Goal: Information Seeking & Learning: Learn about a topic

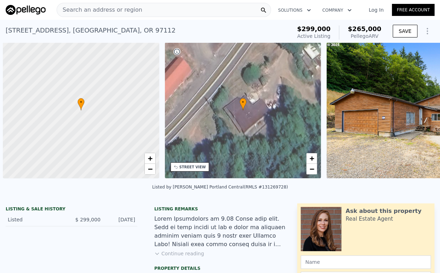
scroll to position [0, 3]
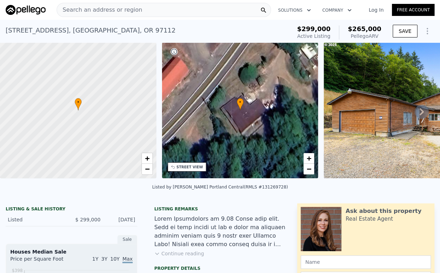
click at [89, 10] on span "Search an address or region" at bounding box center [99, 10] width 85 height 8
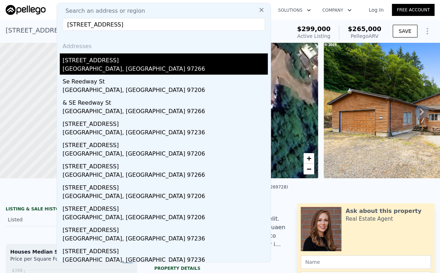
type input "[STREET_ADDRESS]"
click at [92, 60] on div "[STREET_ADDRESS]" at bounding box center [165, 58] width 205 height 11
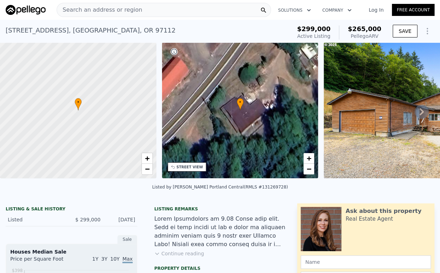
type input "2"
type input "5"
type input "1"
type input "2"
type input "734"
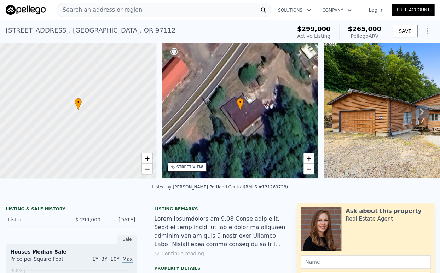
type input "1200"
type input "6098"
type input "9147"
type input "$ 374,000"
type input "4"
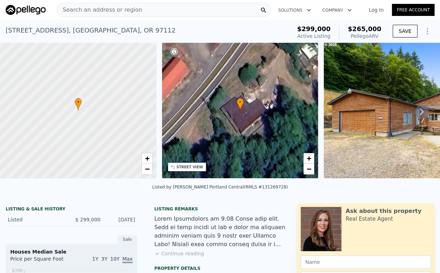
type input "-$ 43,303"
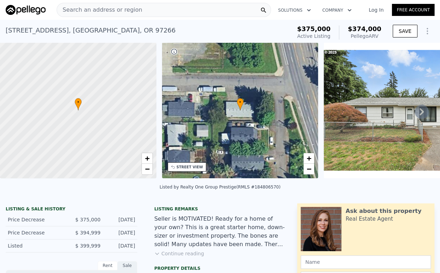
click at [178, 9] on div "Search an address or region" at bounding box center [164, 10] width 214 height 14
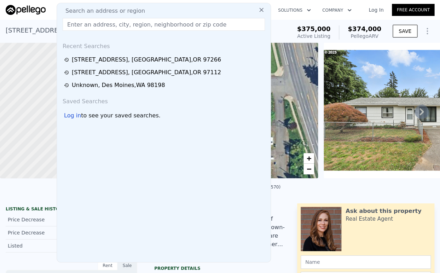
type input "[STREET_ADDRESS]"
